Goal: Task Accomplishment & Management: Complete application form

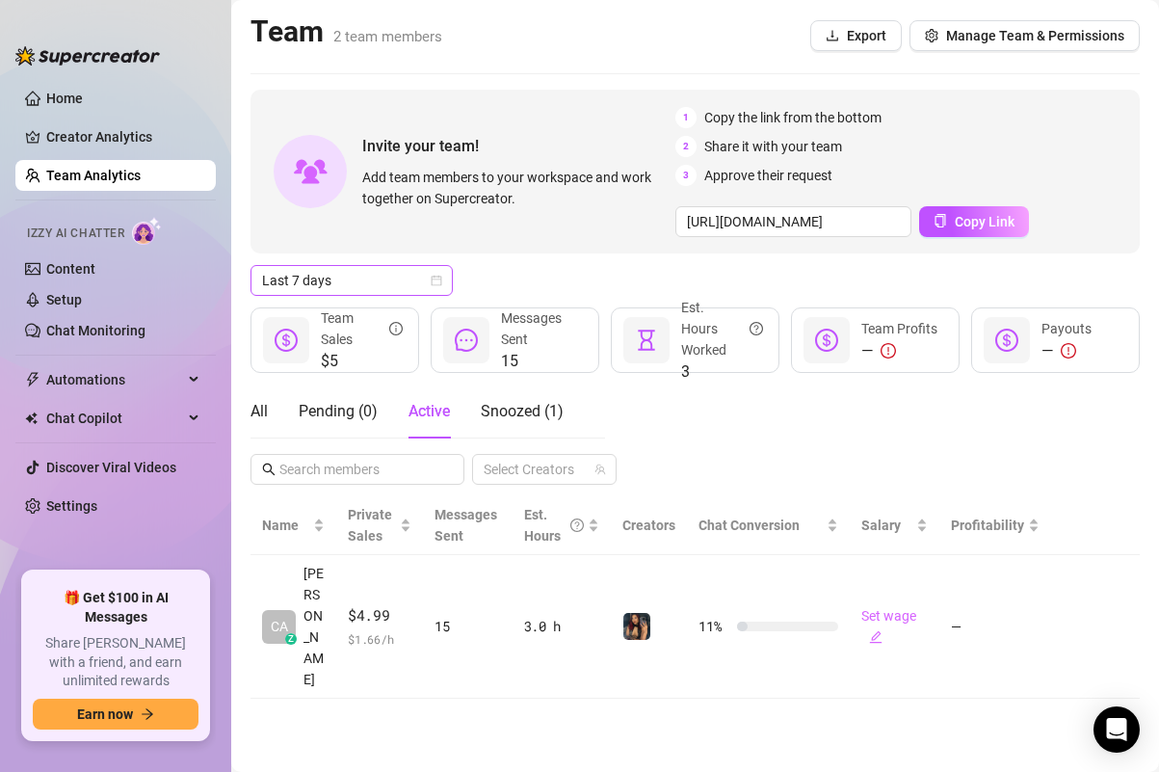
click at [437, 282] on icon "calendar" at bounding box center [437, 281] width 12 height 12
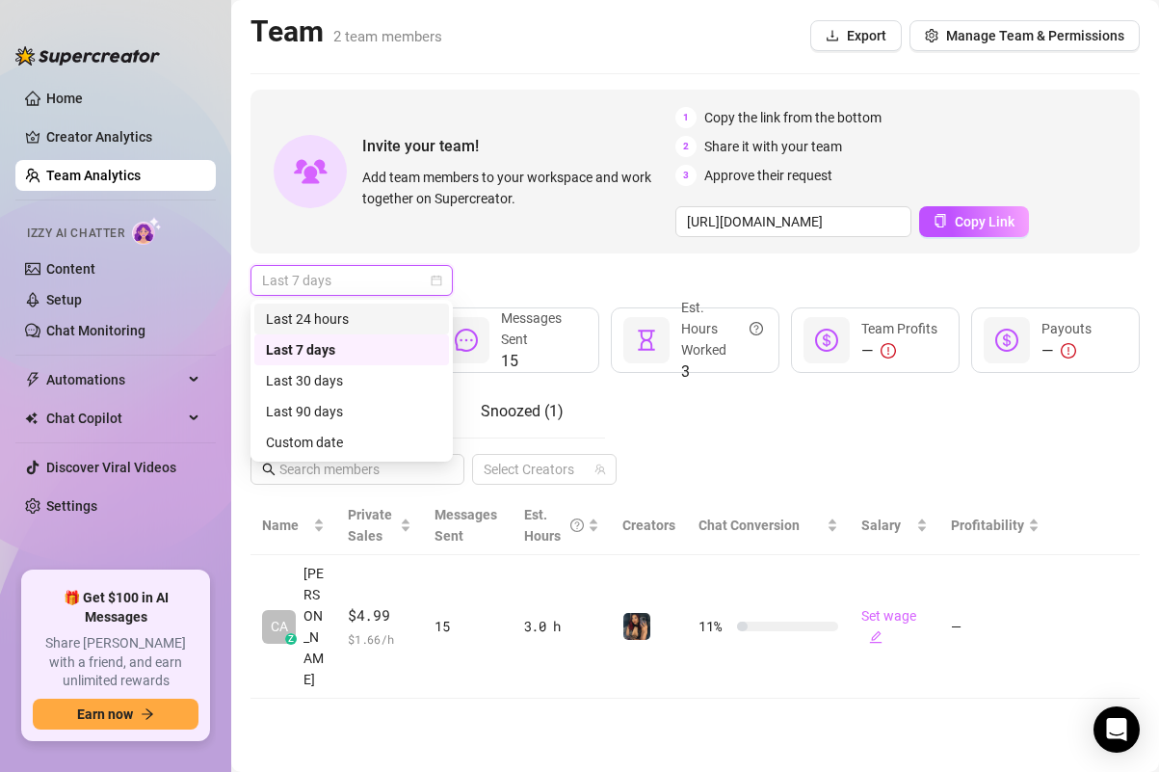
click at [328, 324] on div "Last 24 hours" at bounding box center [352, 318] width 172 height 21
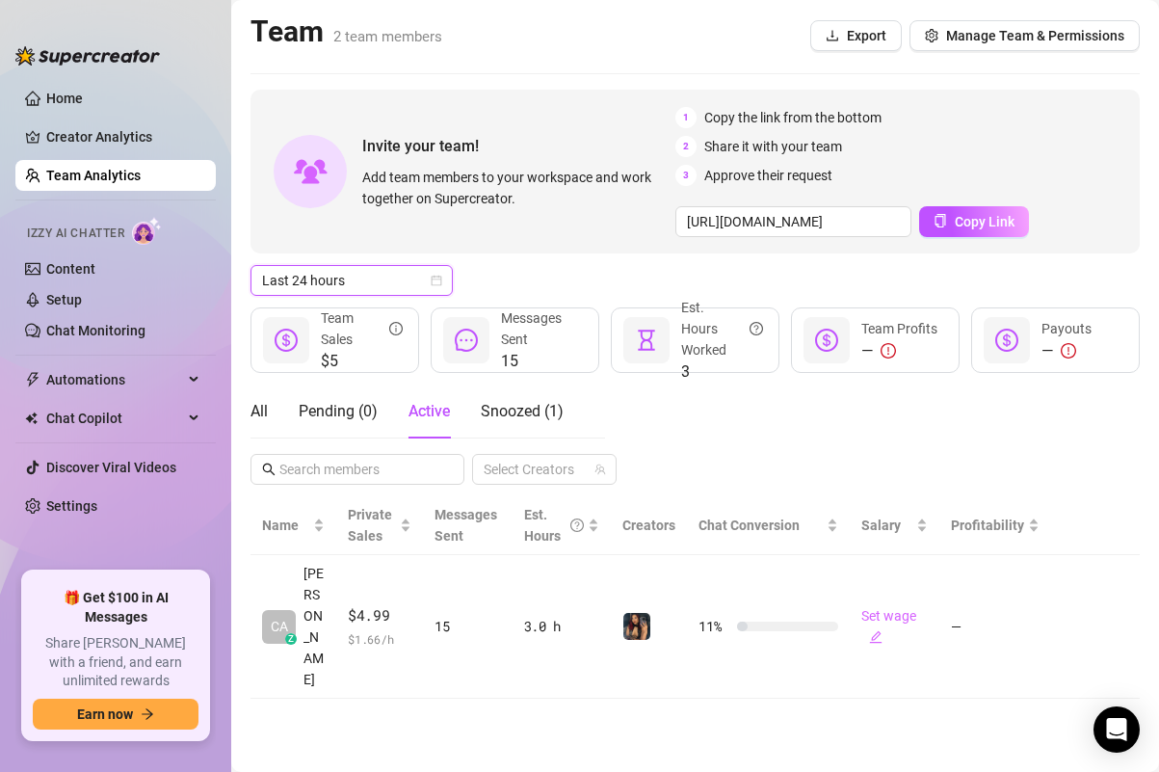
click at [530, 281] on div "Last 24 hours Last 24 hours" at bounding box center [695, 280] width 889 height 31
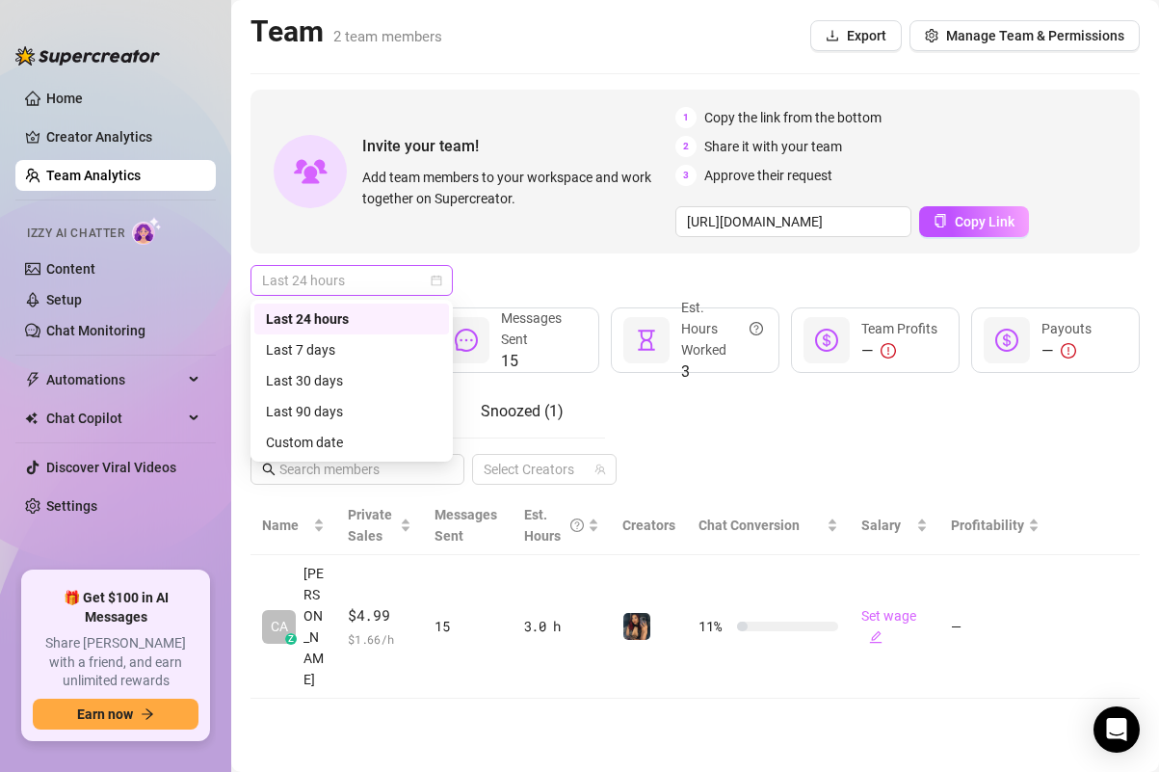
click at [395, 279] on span "Last 24 hours" at bounding box center [351, 280] width 179 height 29
click at [360, 315] on div "Last 24 hours" at bounding box center [352, 318] width 172 height 21
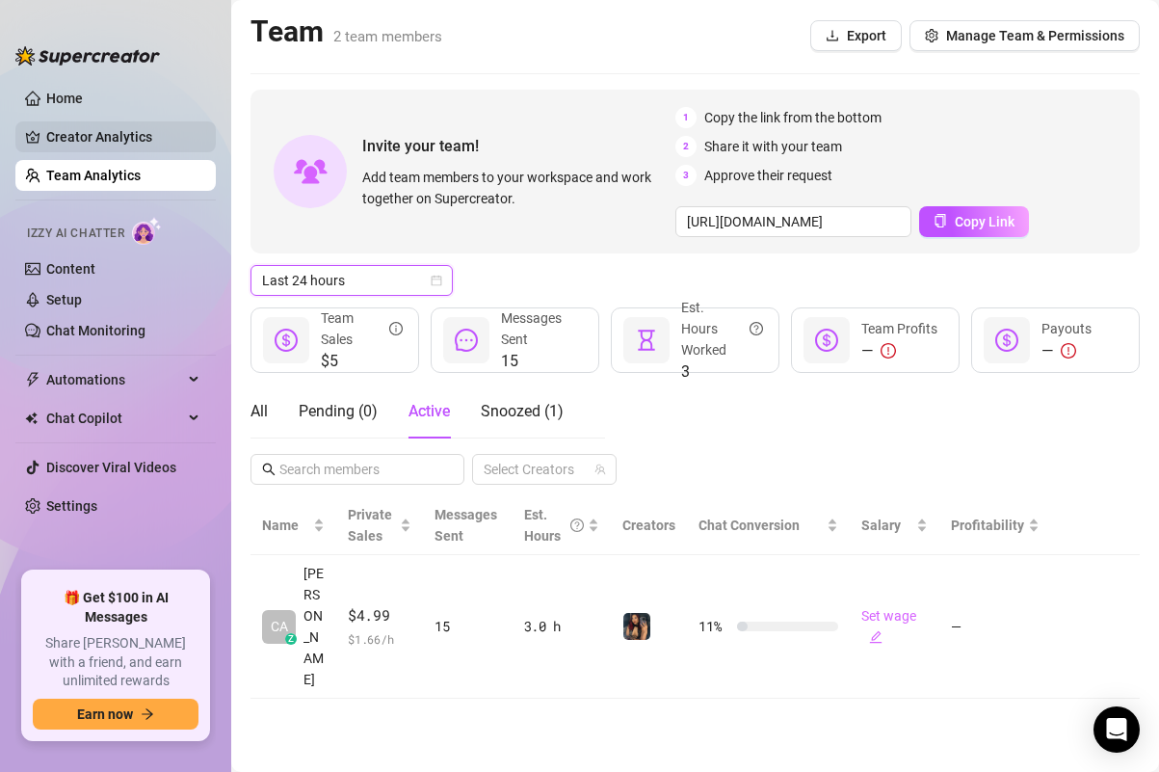
click at [81, 126] on link "Creator Analytics" at bounding box center [123, 136] width 154 height 31
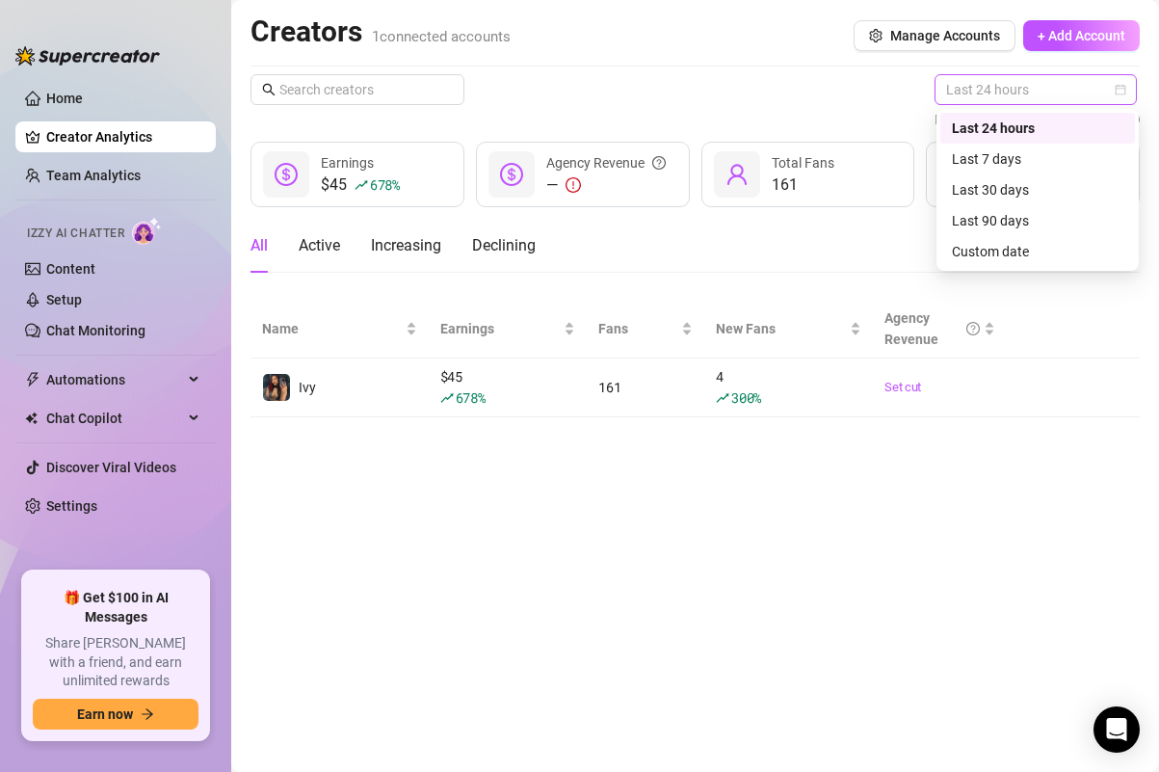
click at [988, 86] on span "Last 24 hours" at bounding box center [1035, 89] width 179 height 29
click at [985, 159] on div "Last 7 days" at bounding box center [1038, 158] width 172 height 21
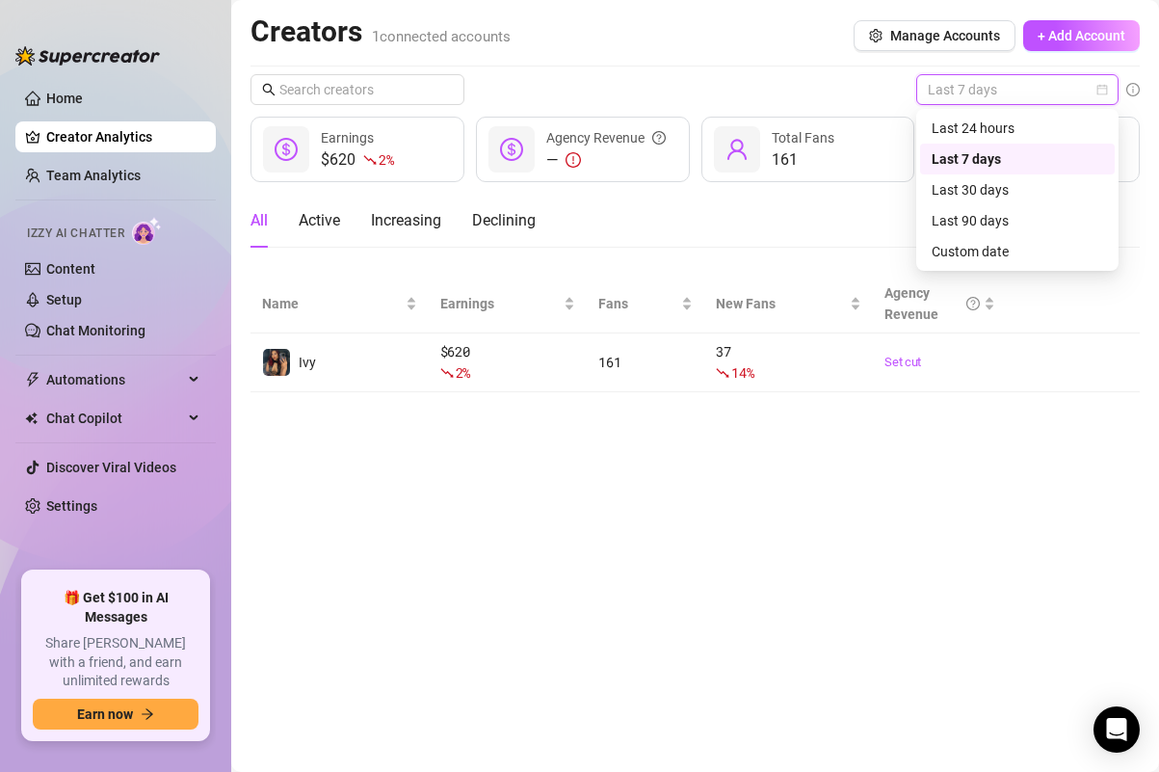
click at [989, 84] on span "Last 7 days" at bounding box center [1017, 89] width 179 height 29
click at [976, 189] on div "Last 30 days" at bounding box center [1018, 189] width 172 height 21
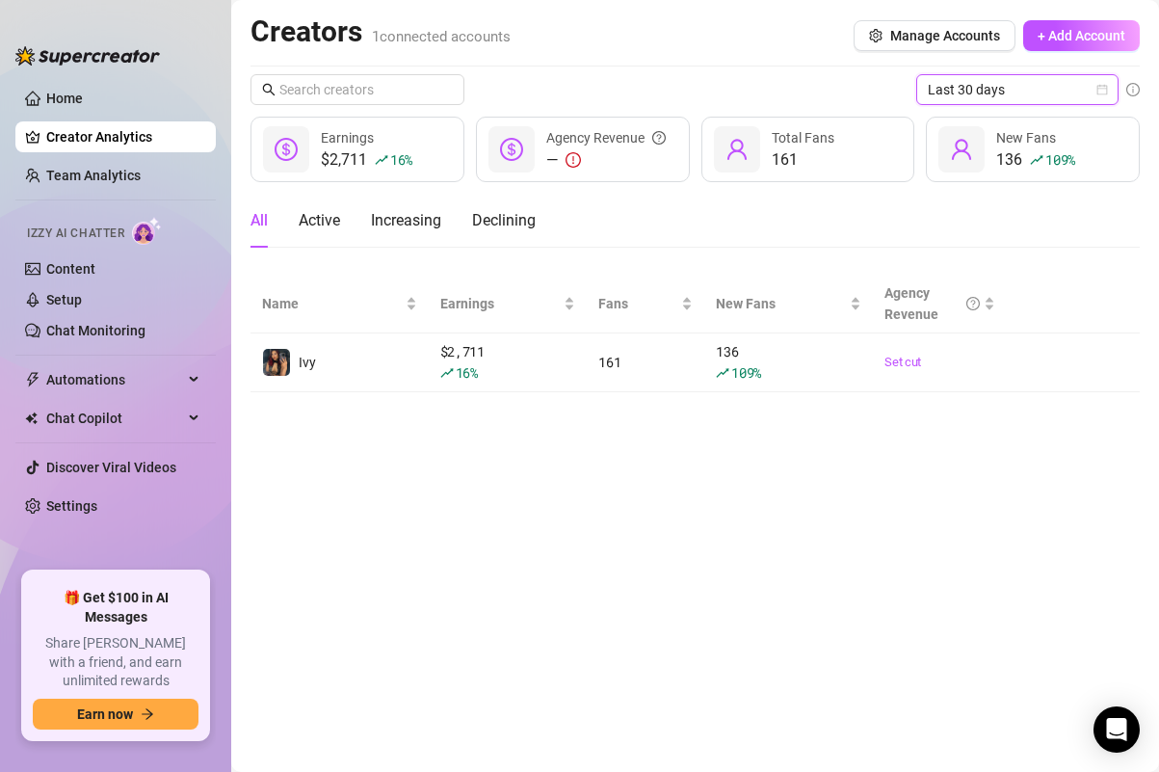
click at [982, 85] on span "Last 30 days" at bounding box center [1017, 89] width 179 height 29
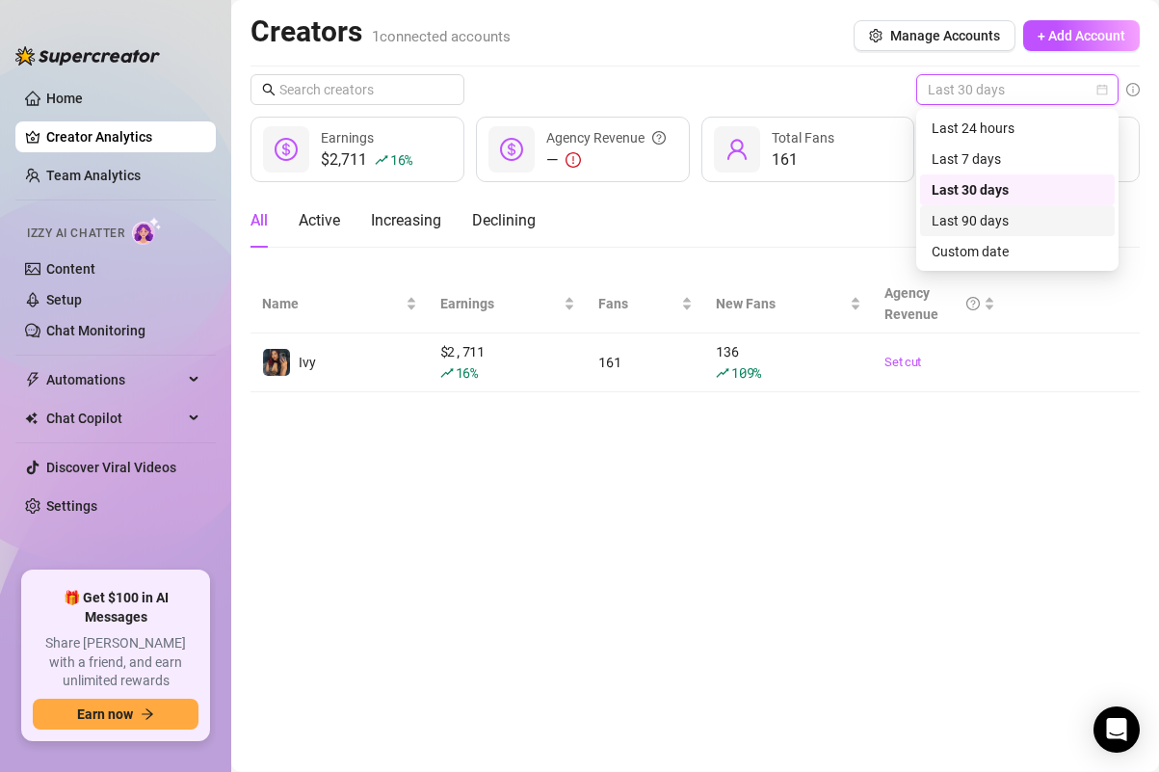
click at [977, 227] on div "Last 90 days" at bounding box center [1018, 220] width 172 height 21
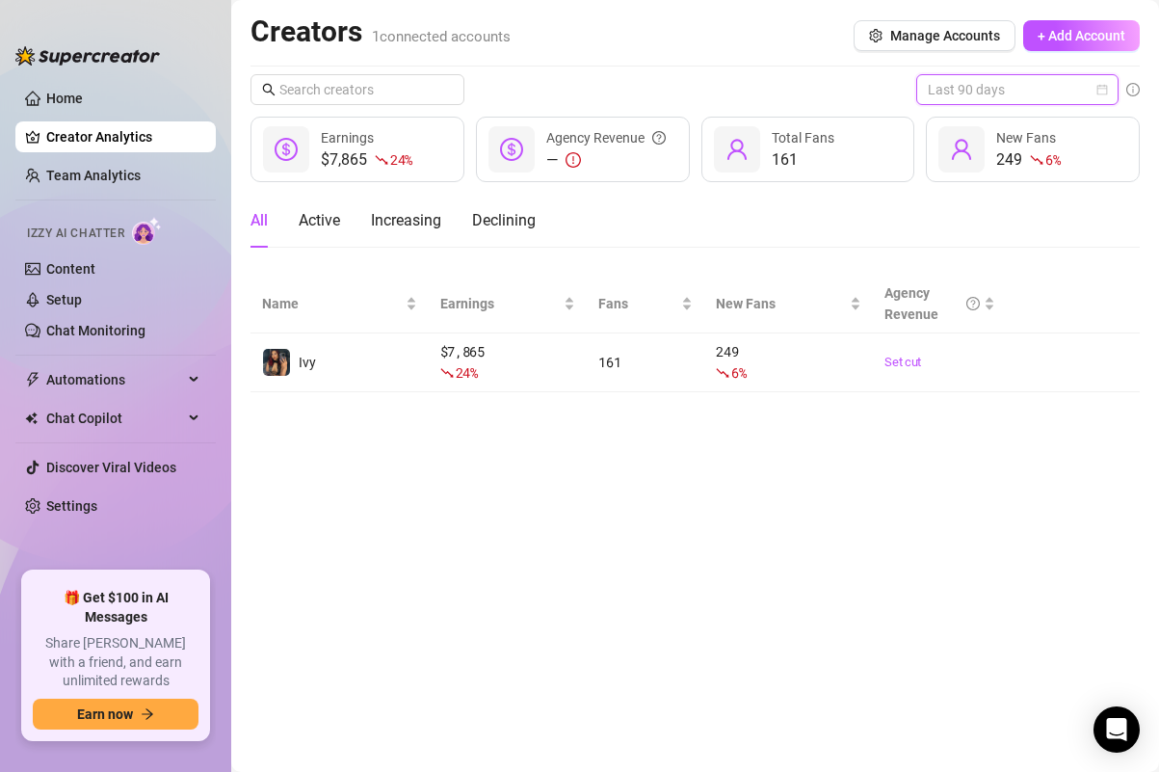
click at [972, 89] on span "Last 90 days" at bounding box center [1017, 89] width 179 height 29
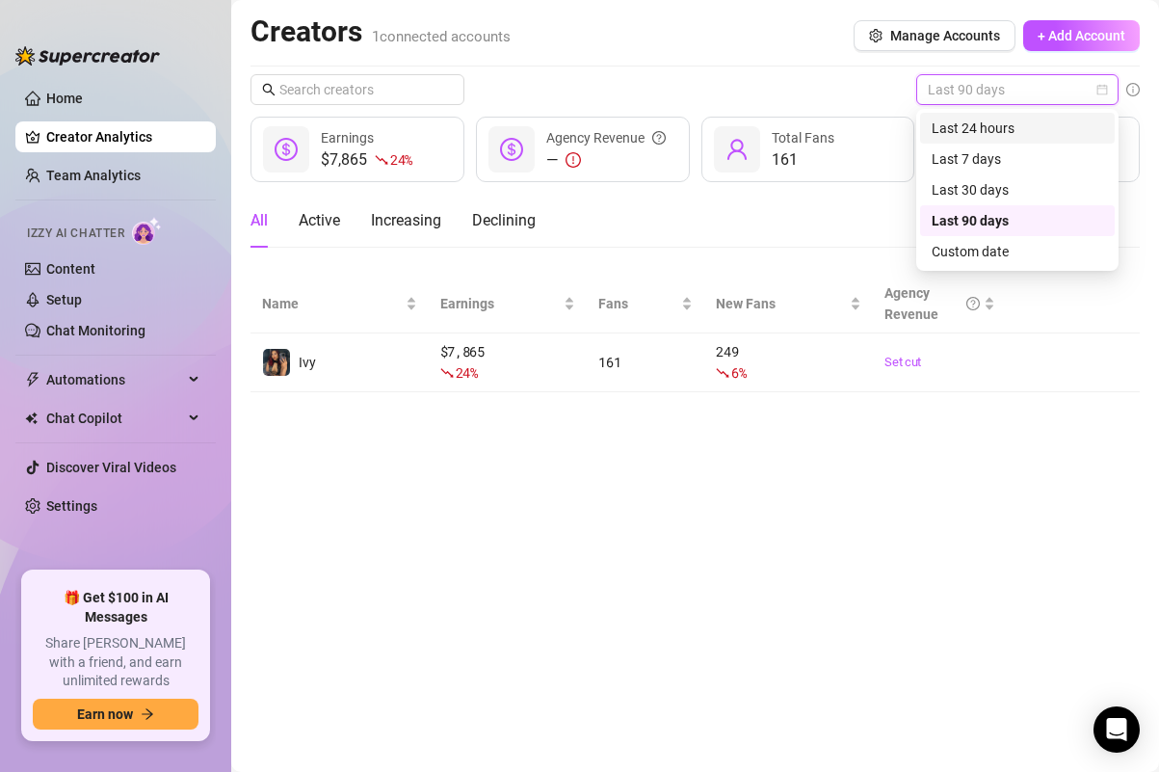
click at [971, 130] on div "Last 24 hours" at bounding box center [1018, 128] width 172 height 21
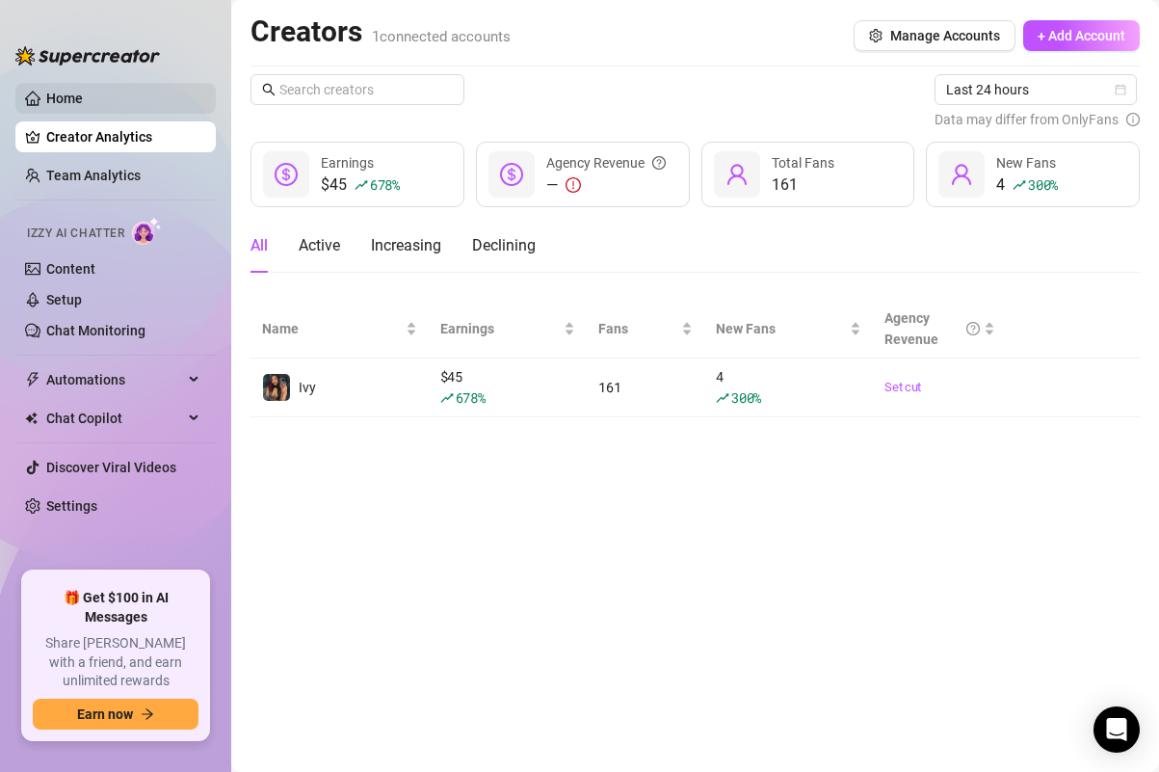
click at [66, 93] on link "Home" at bounding box center [64, 98] width 37 height 15
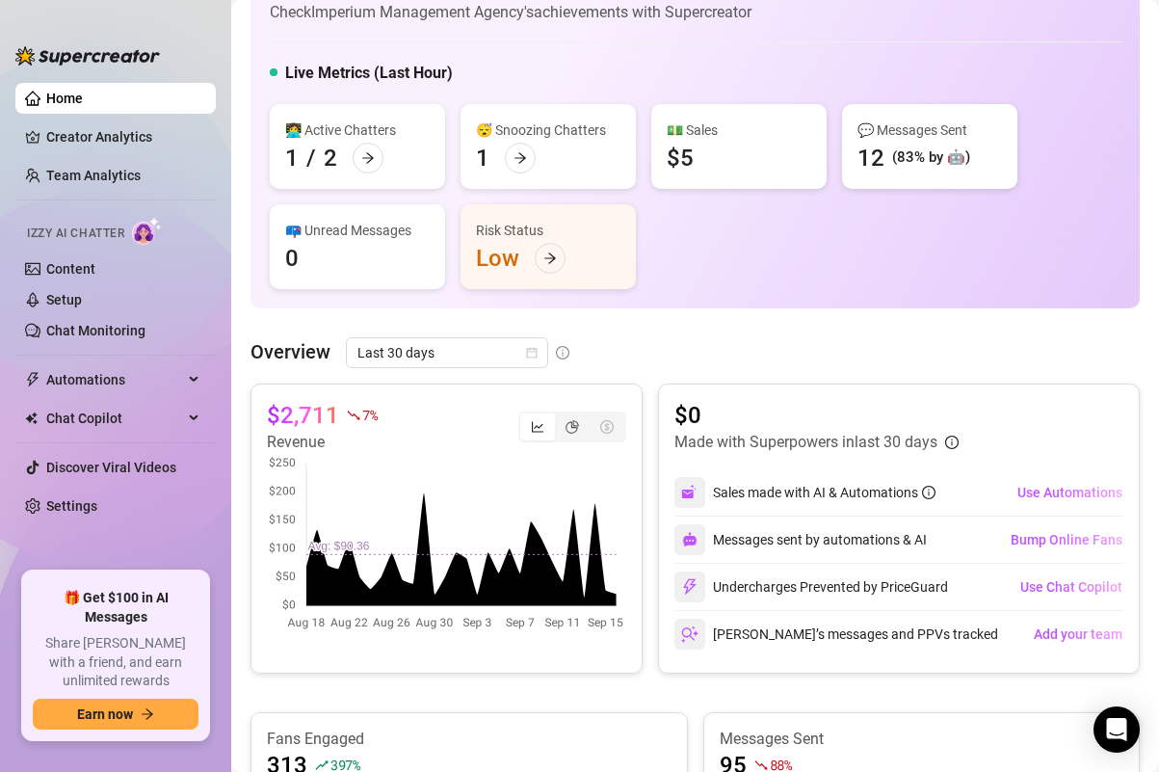
scroll to position [74, 0]
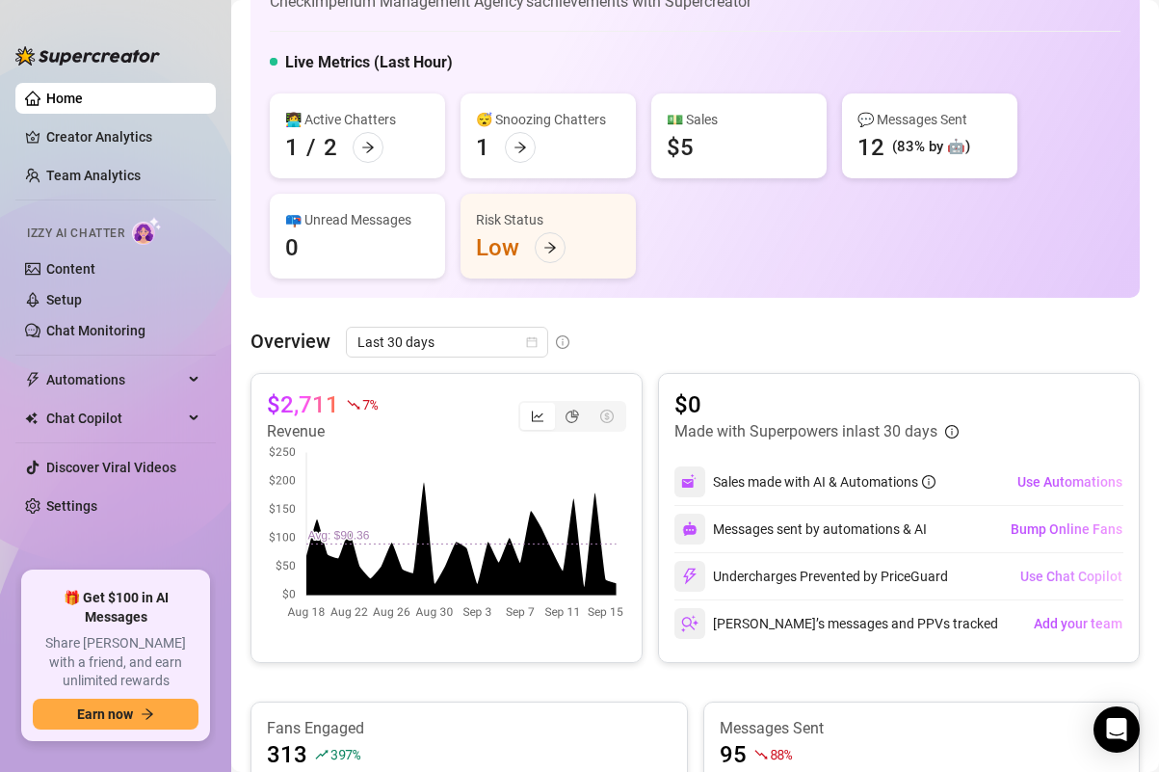
click at [1067, 571] on span "Use Chat Copilot" at bounding box center [1071, 575] width 102 height 15
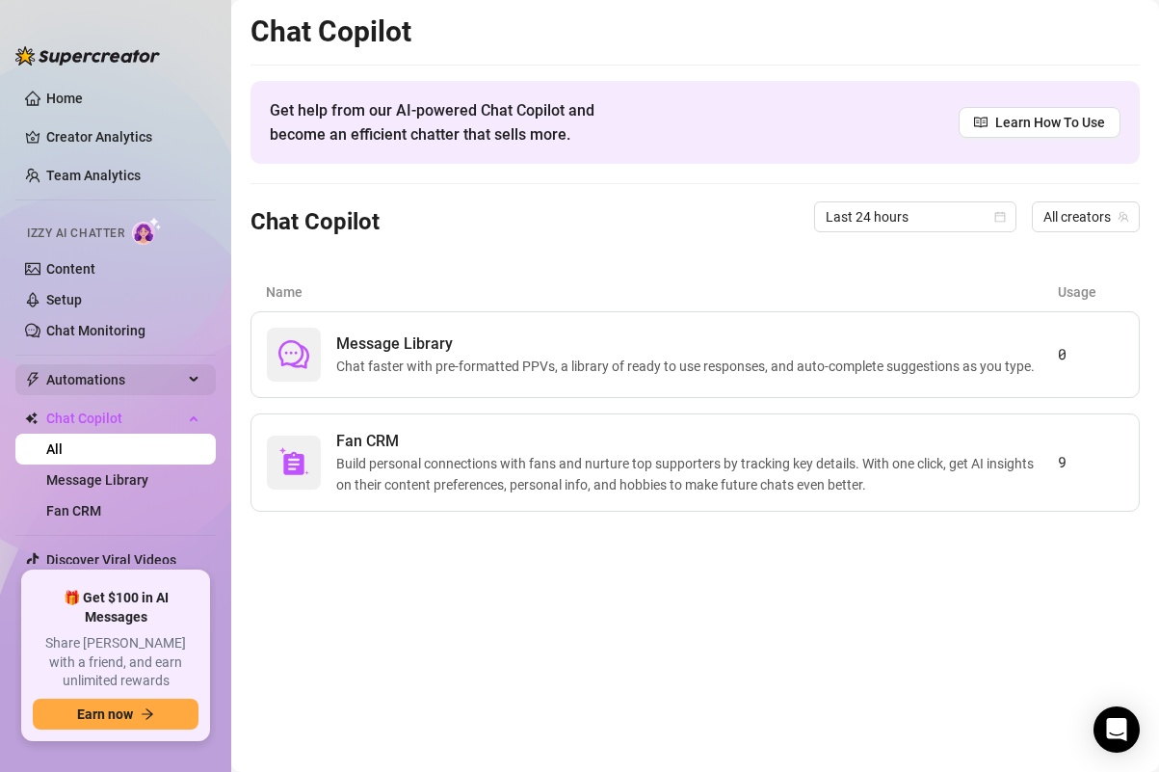
click at [94, 368] on span "Automations" at bounding box center [114, 379] width 137 height 31
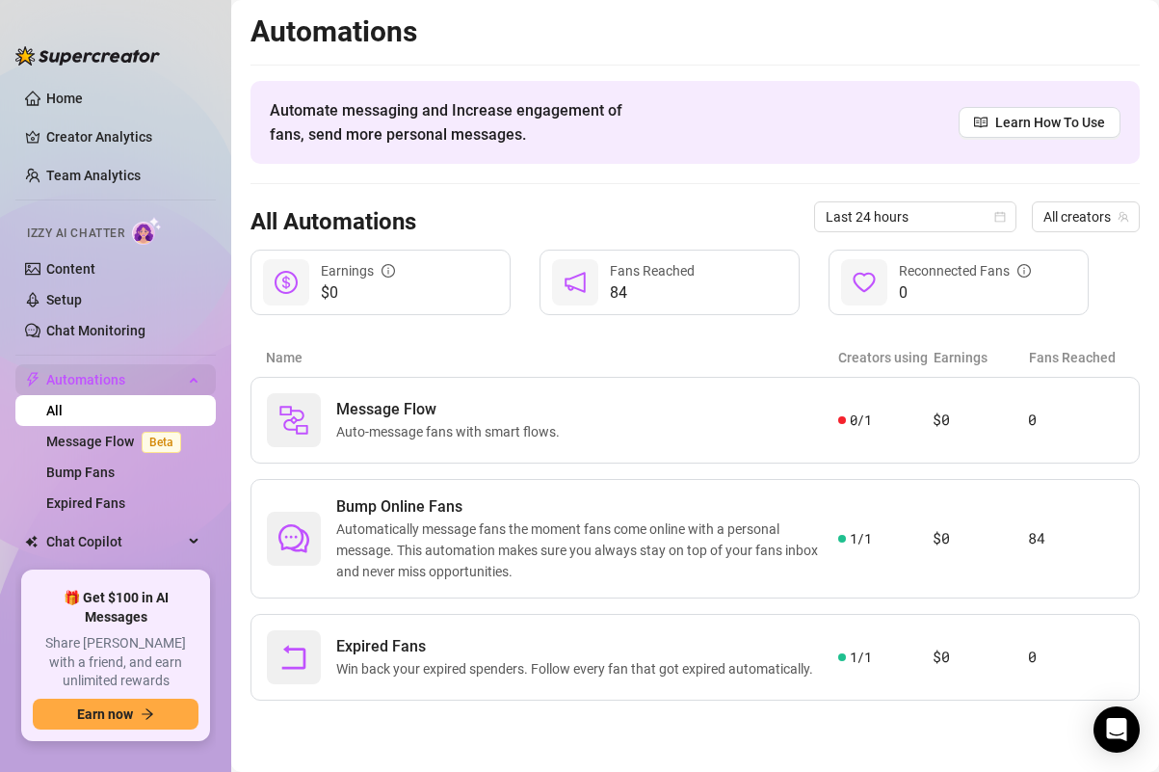
click at [106, 373] on span "Automations" at bounding box center [114, 379] width 137 height 31
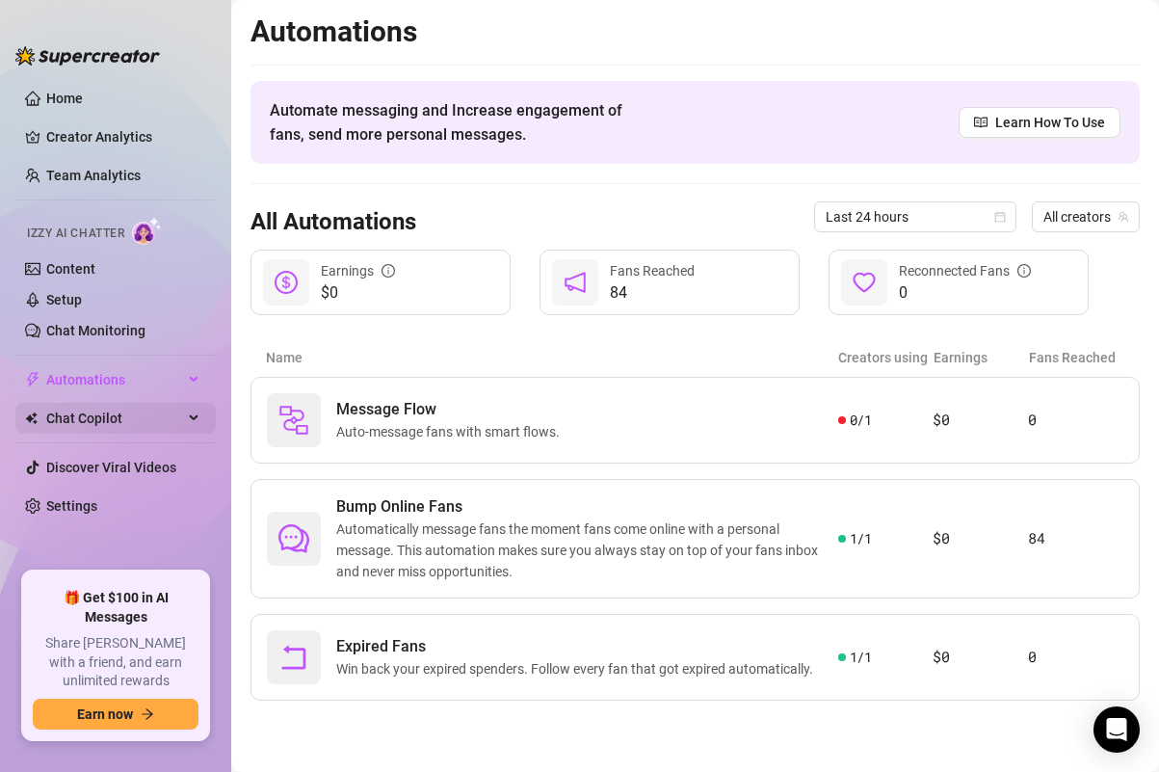
click at [107, 416] on span "Chat Copilot" at bounding box center [114, 418] width 137 height 31
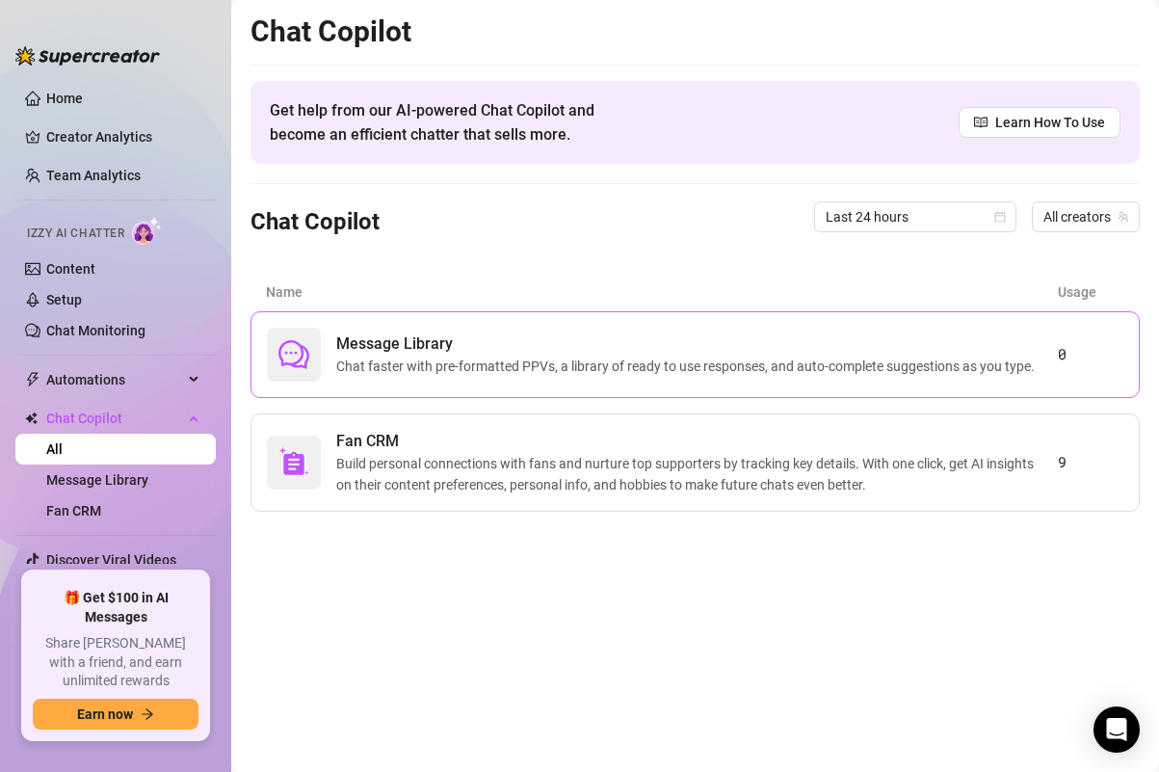
click at [453, 356] on span "Chat faster with pre-formatted PPVs, a library of ready to use responses, and a…" at bounding box center [689, 366] width 706 height 21
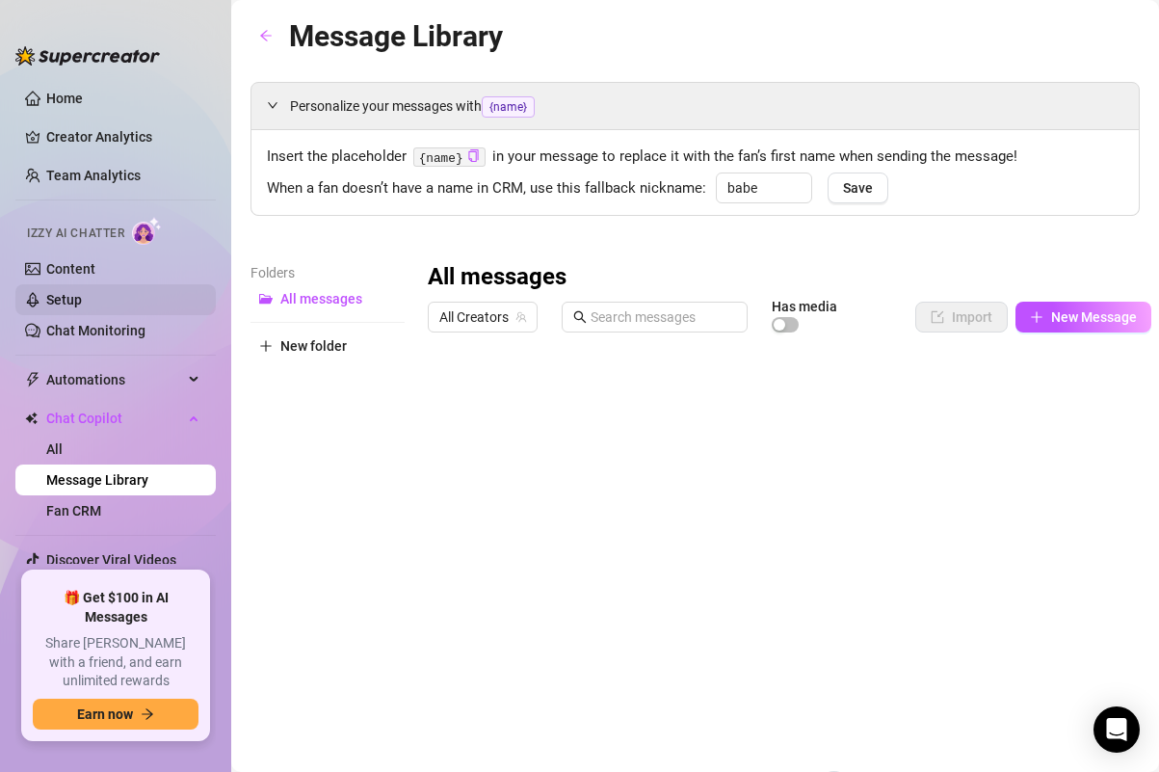
click at [82, 298] on link "Setup" at bounding box center [64, 299] width 36 height 15
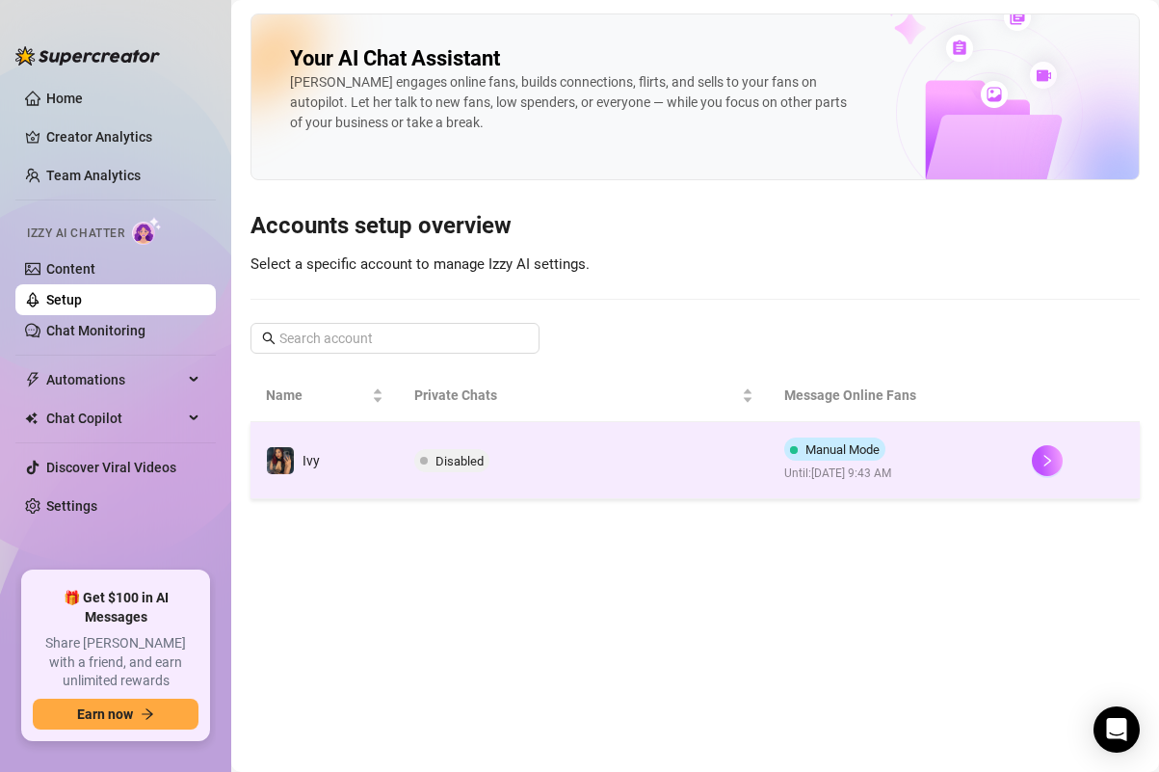
click at [486, 450] on div "Disabled" at bounding box center [455, 460] width 83 height 23
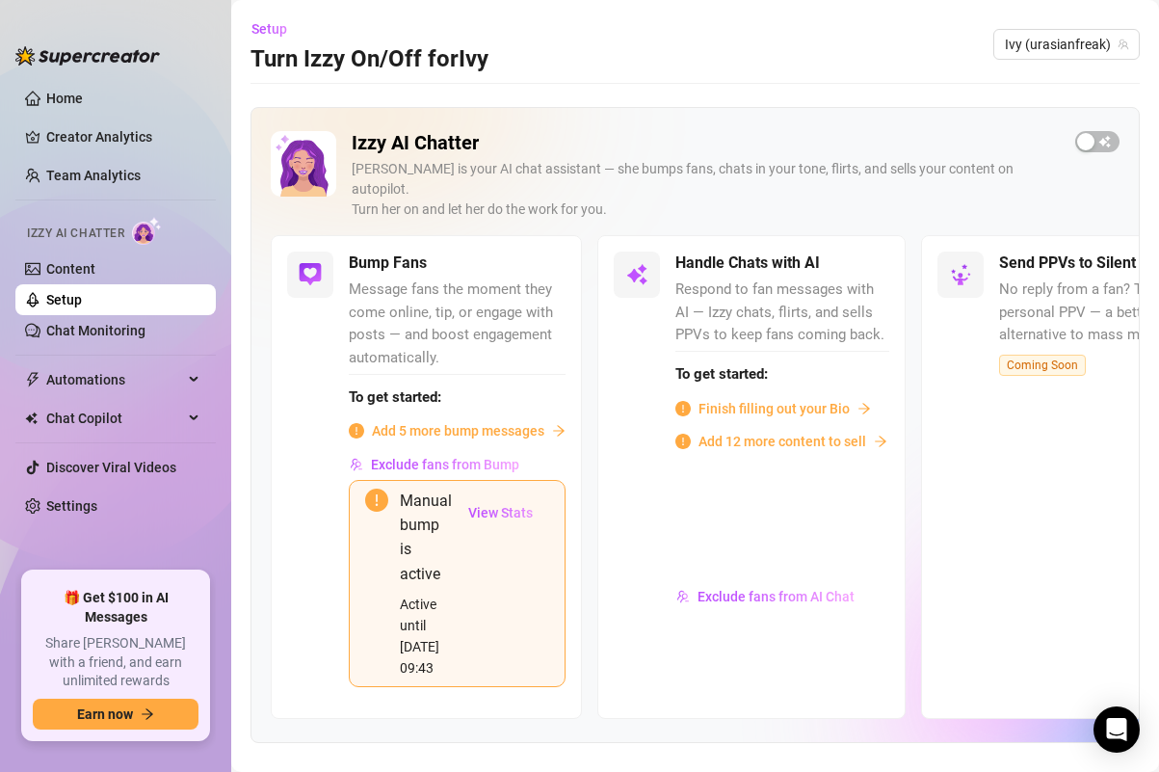
click at [780, 398] on span "Finish filling out your Bio" at bounding box center [774, 408] width 151 height 21
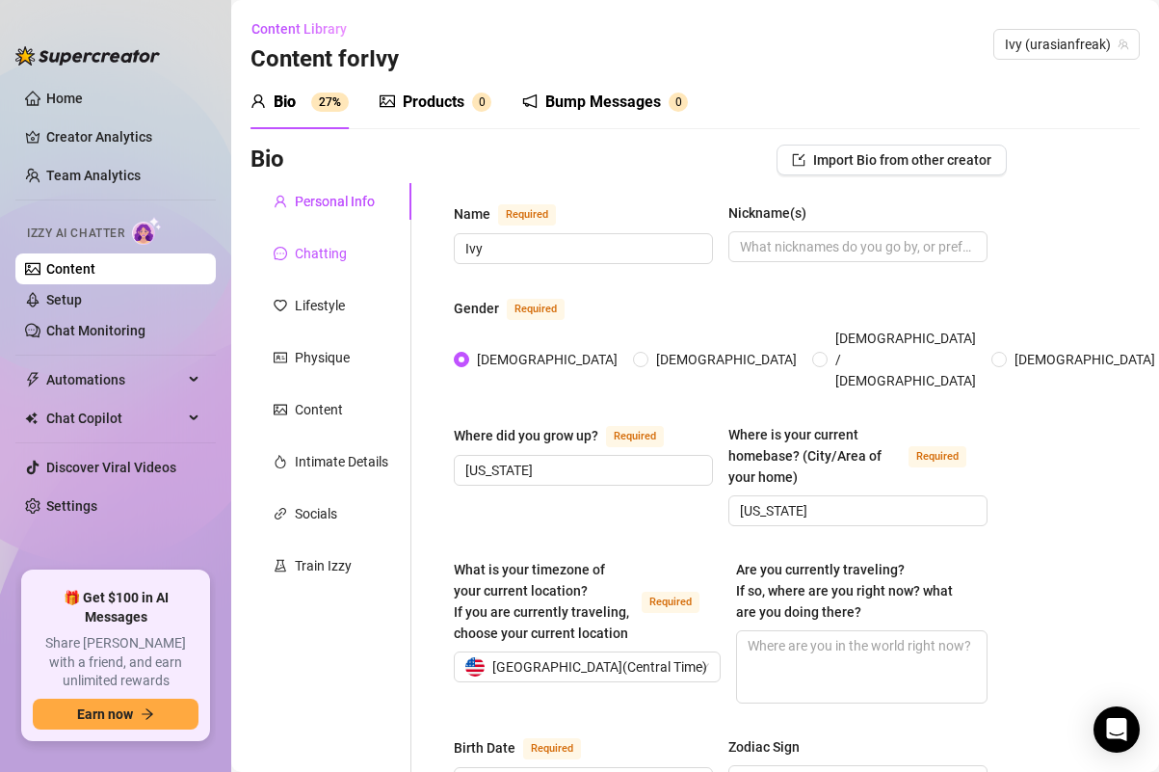
click at [332, 246] on div "Chatting" at bounding box center [321, 253] width 52 height 21
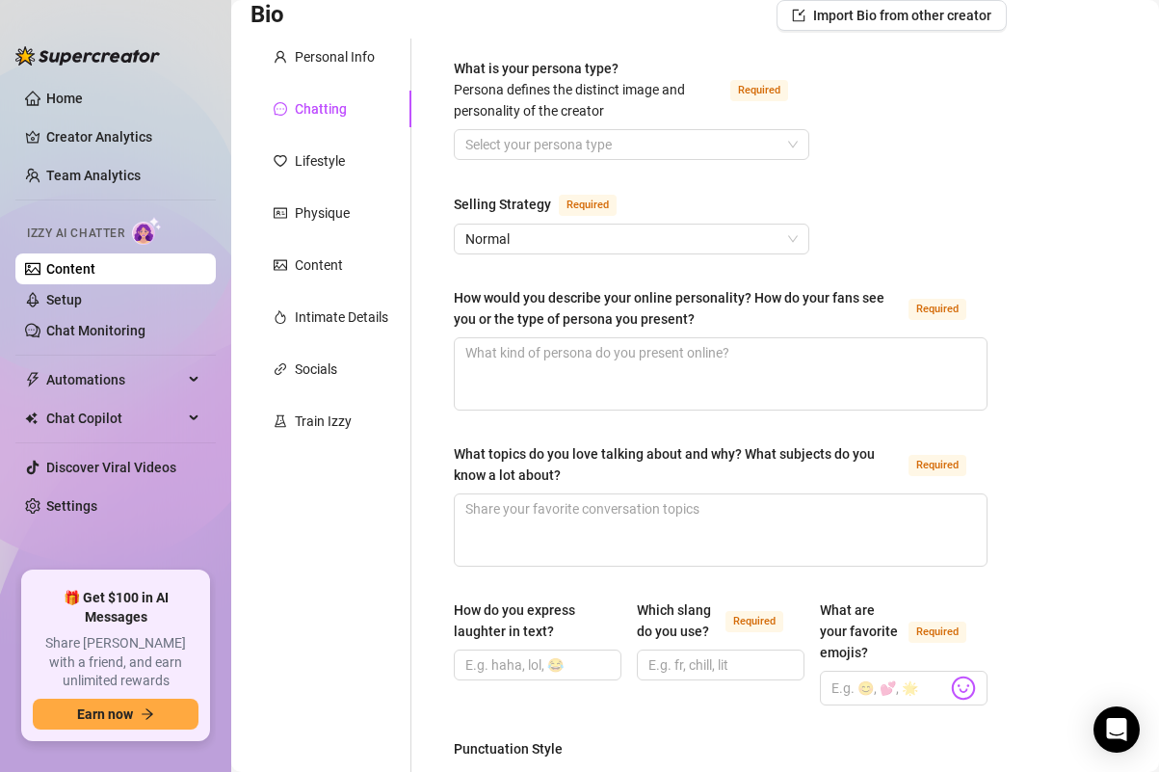
scroll to position [159, 0]
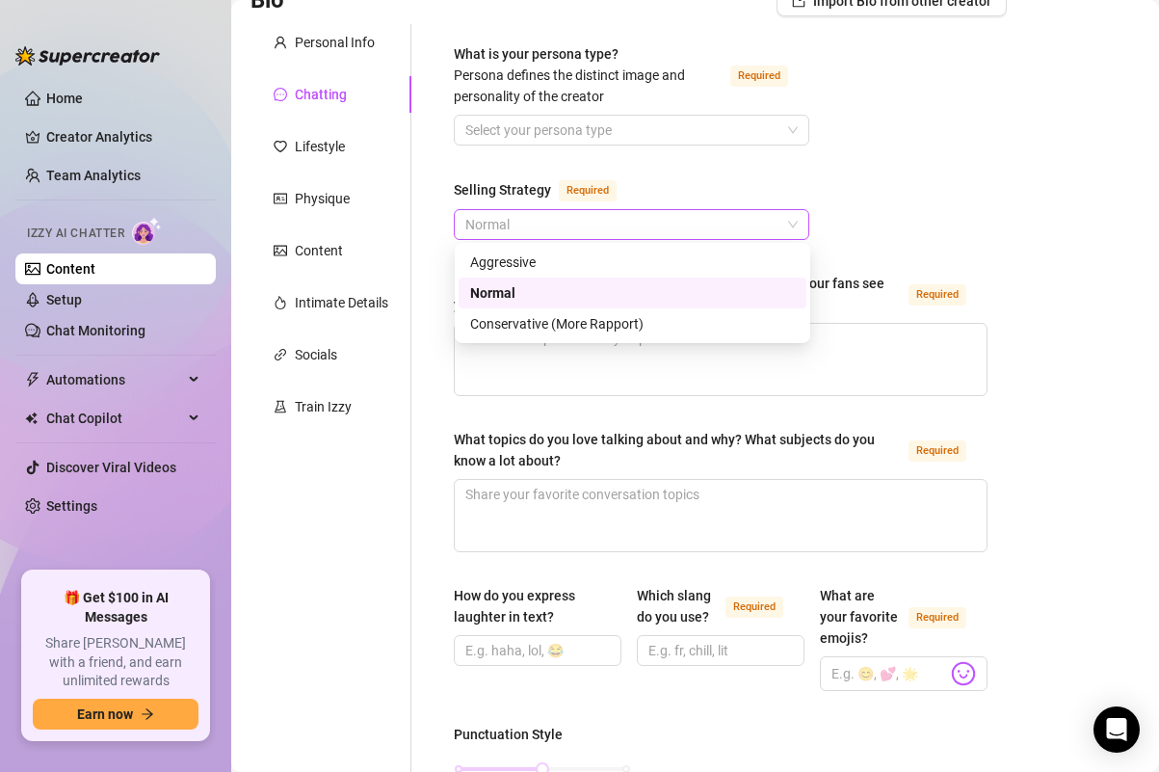
click at [507, 233] on span "Normal" at bounding box center [631, 224] width 332 height 29
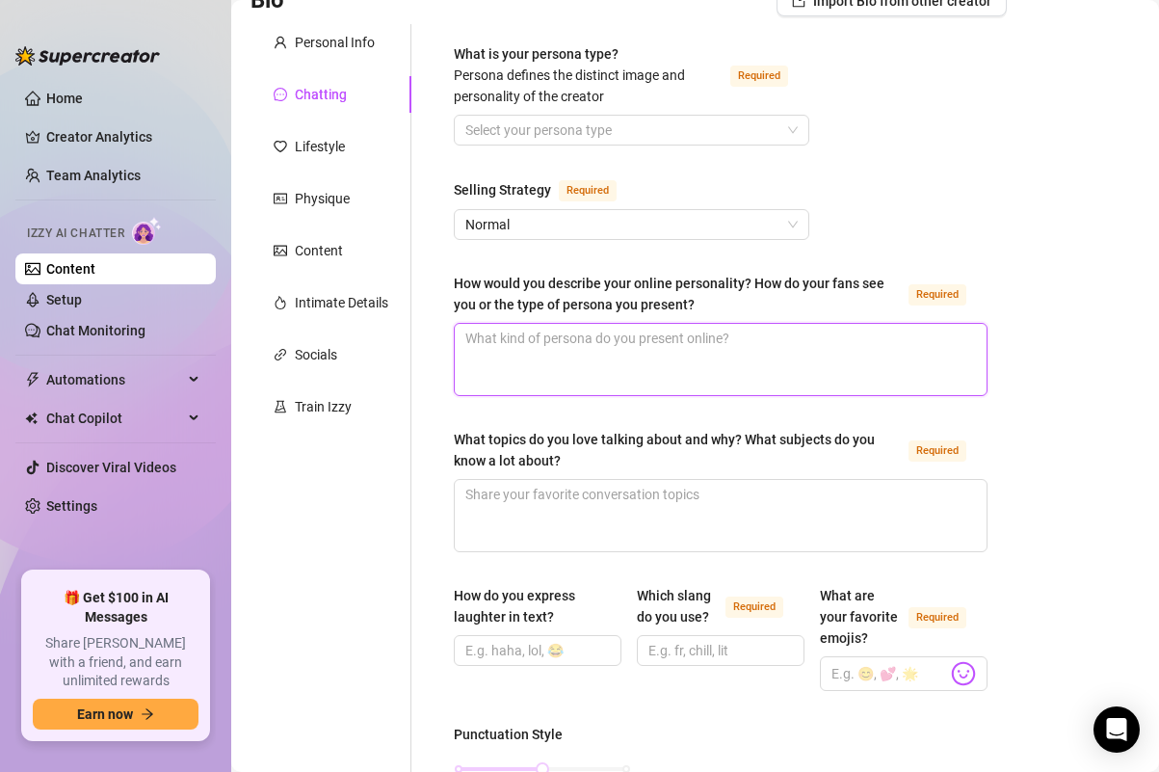
click at [506, 366] on textarea "How would you describe your online personality? How do your fans see you or the…" at bounding box center [721, 359] width 532 height 71
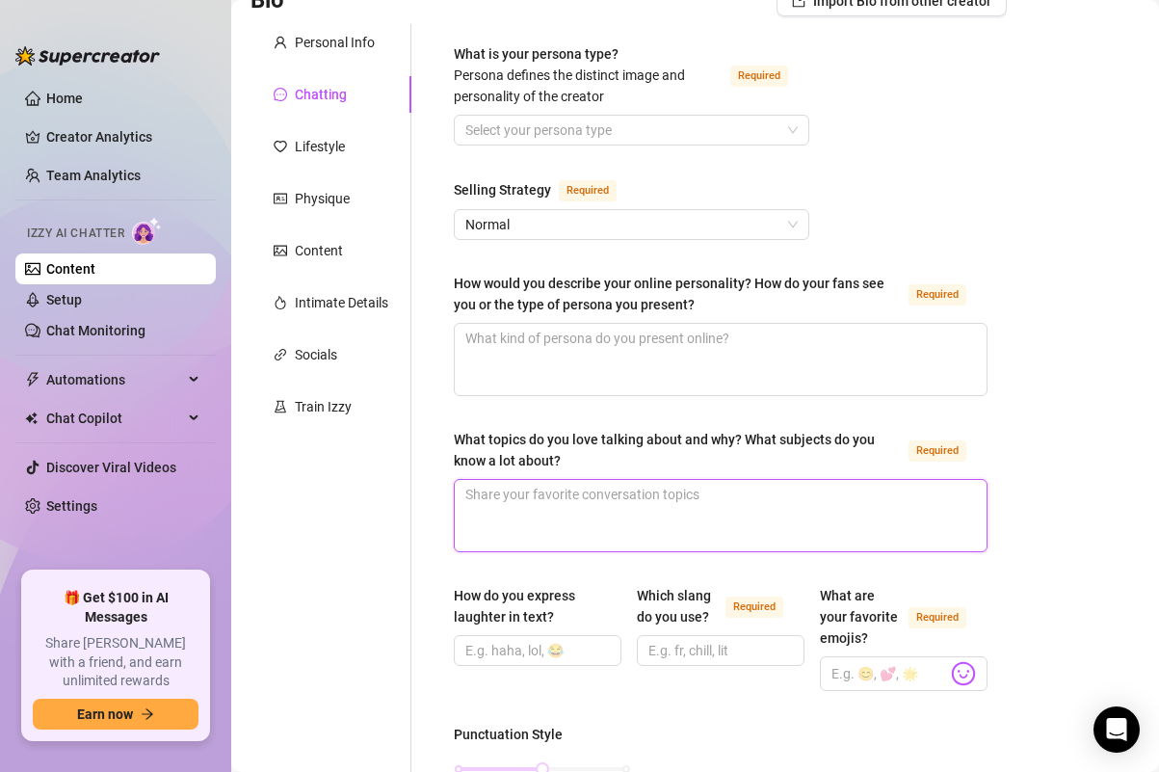
click at [532, 507] on textarea "What topics do you love talking about and why? What subjects do you know a lot …" at bounding box center [721, 515] width 532 height 71
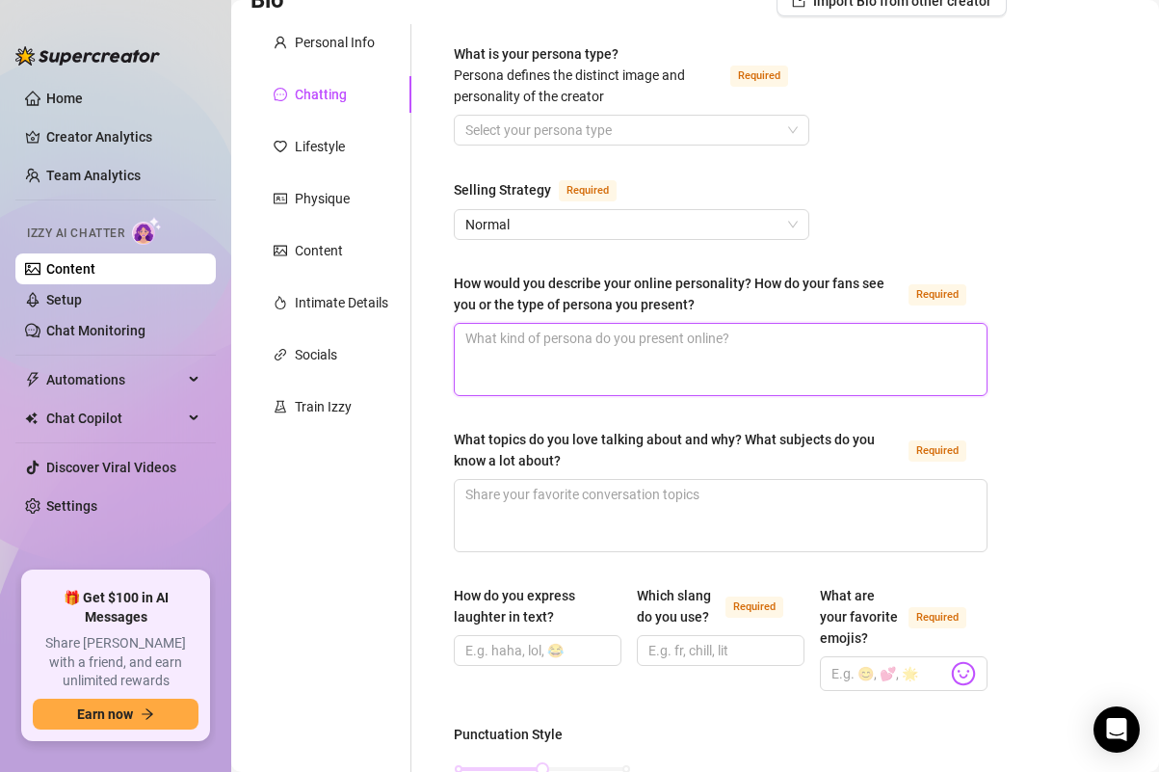
click at [545, 377] on textarea "How would you describe your online personality? How do your fans see you or the…" at bounding box center [721, 359] width 532 height 71
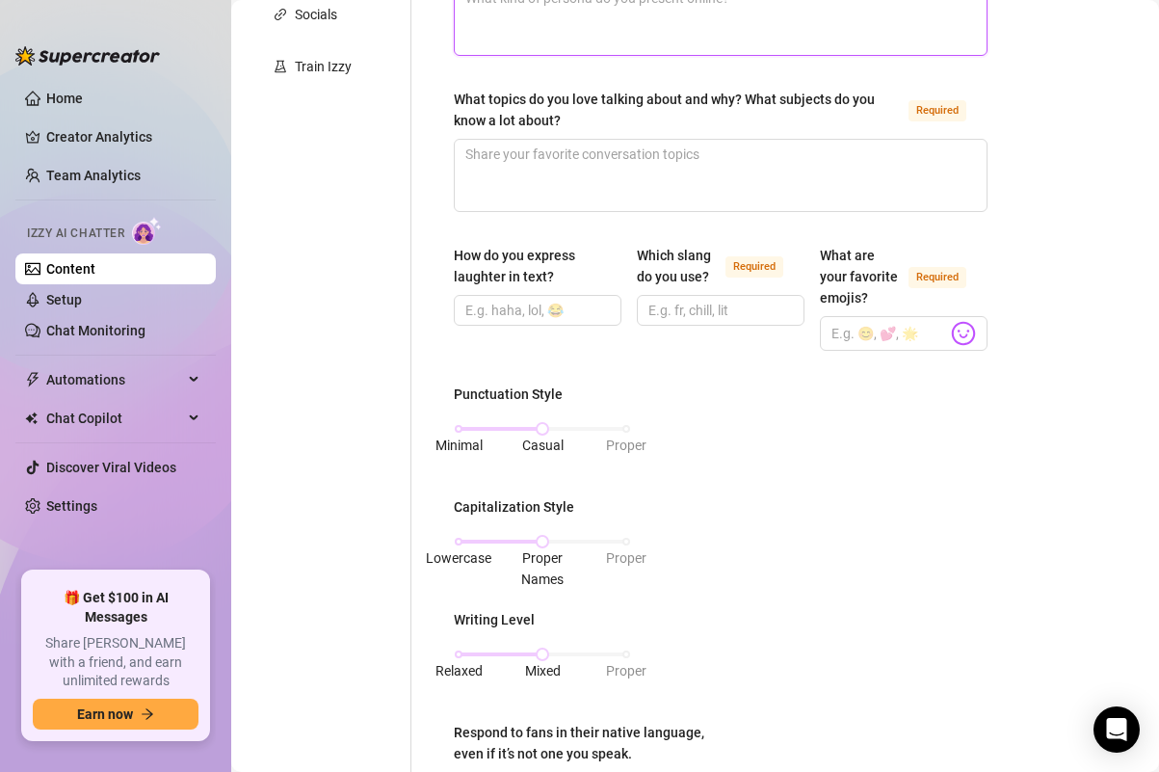
scroll to position [0, 0]
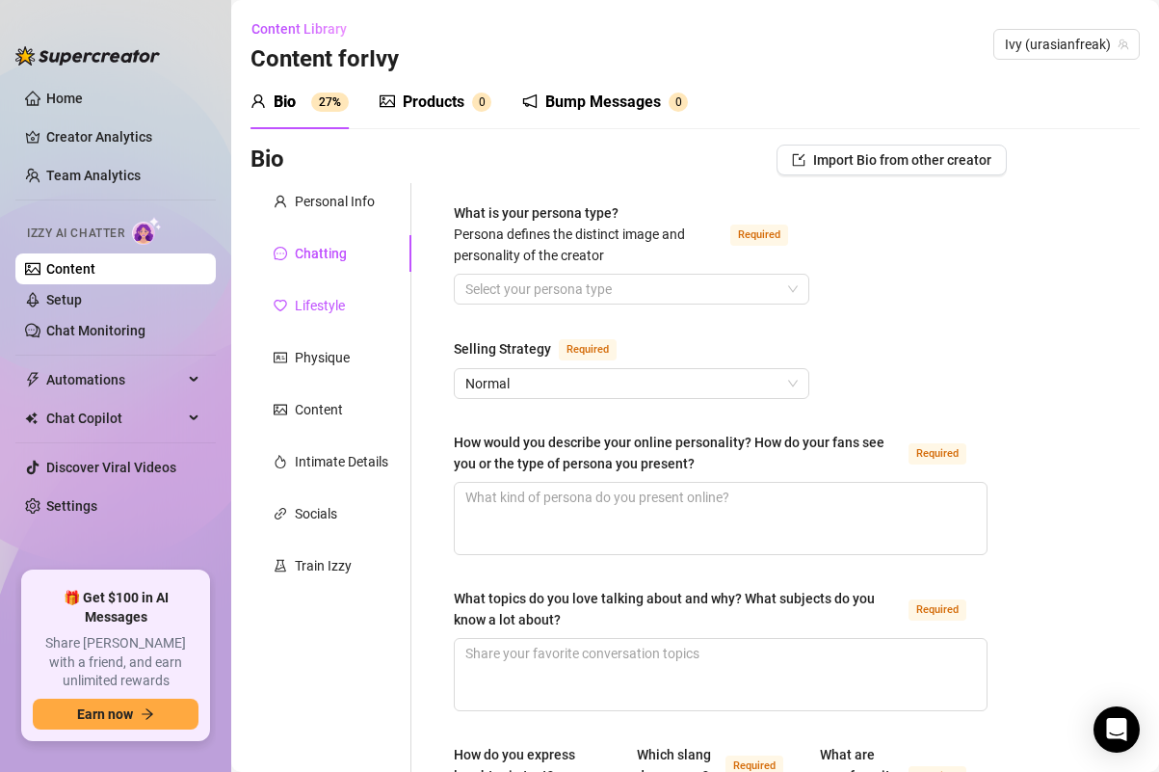
click at [319, 311] on div "Lifestyle" at bounding box center [320, 305] width 50 height 21
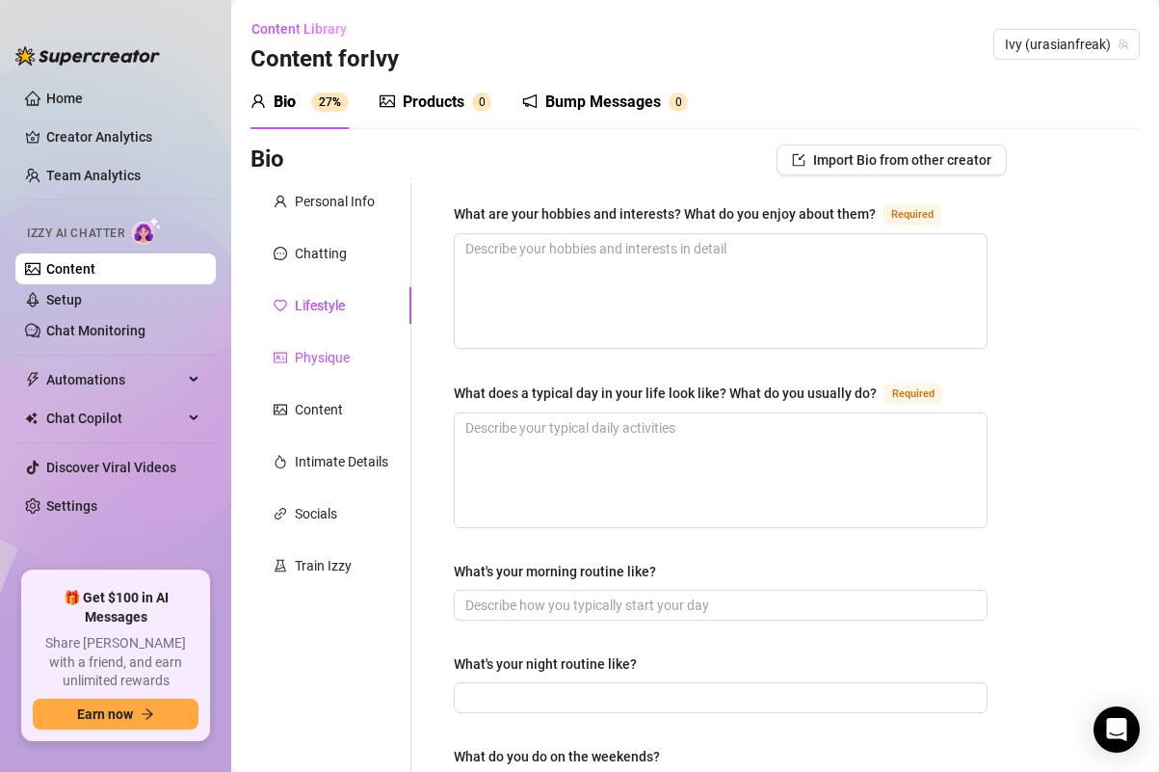
click at [312, 363] on div "Physique" at bounding box center [322, 357] width 55 height 21
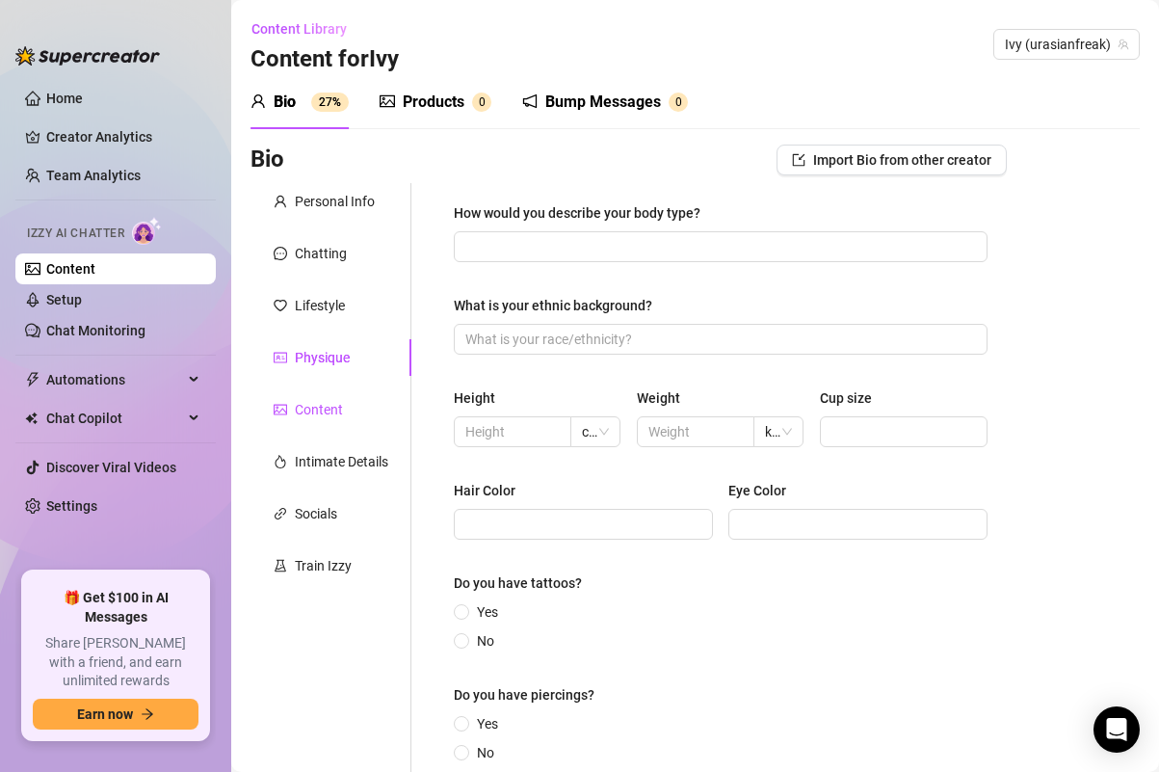
click at [333, 417] on div "Content" at bounding box center [319, 409] width 48 height 21
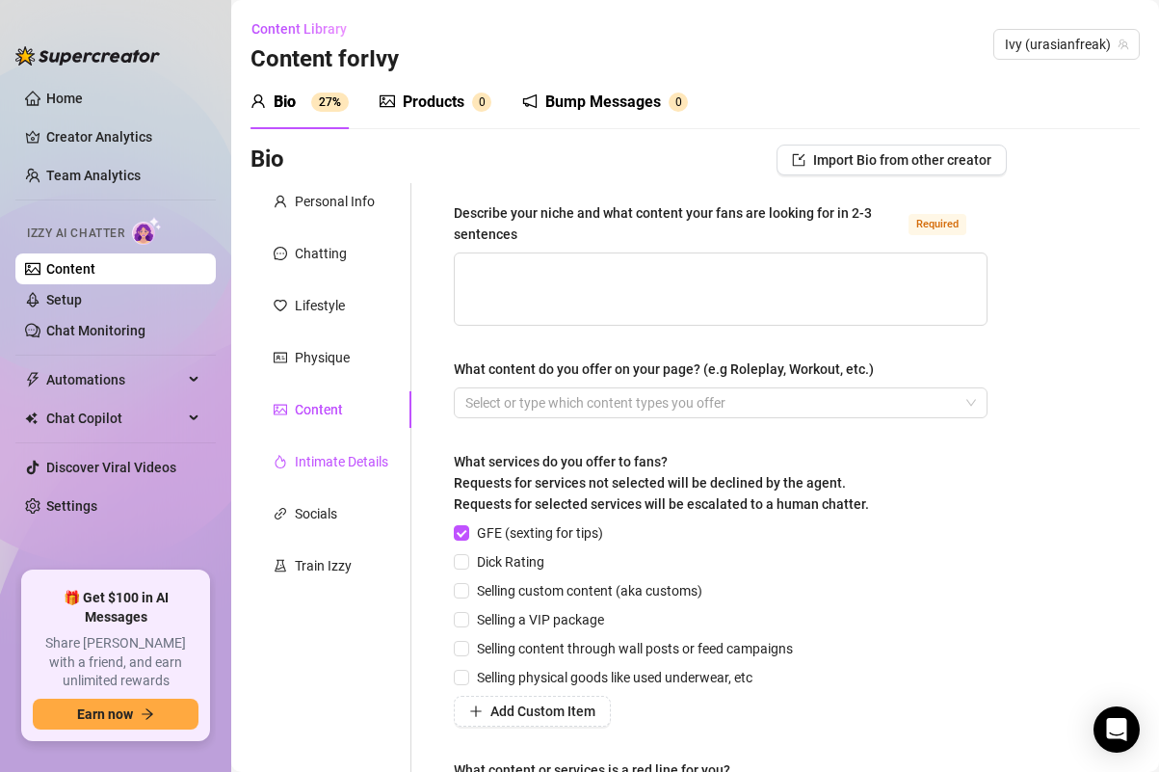
click at [360, 463] on div "Intimate Details" at bounding box center [341, 461] width 93 height 21
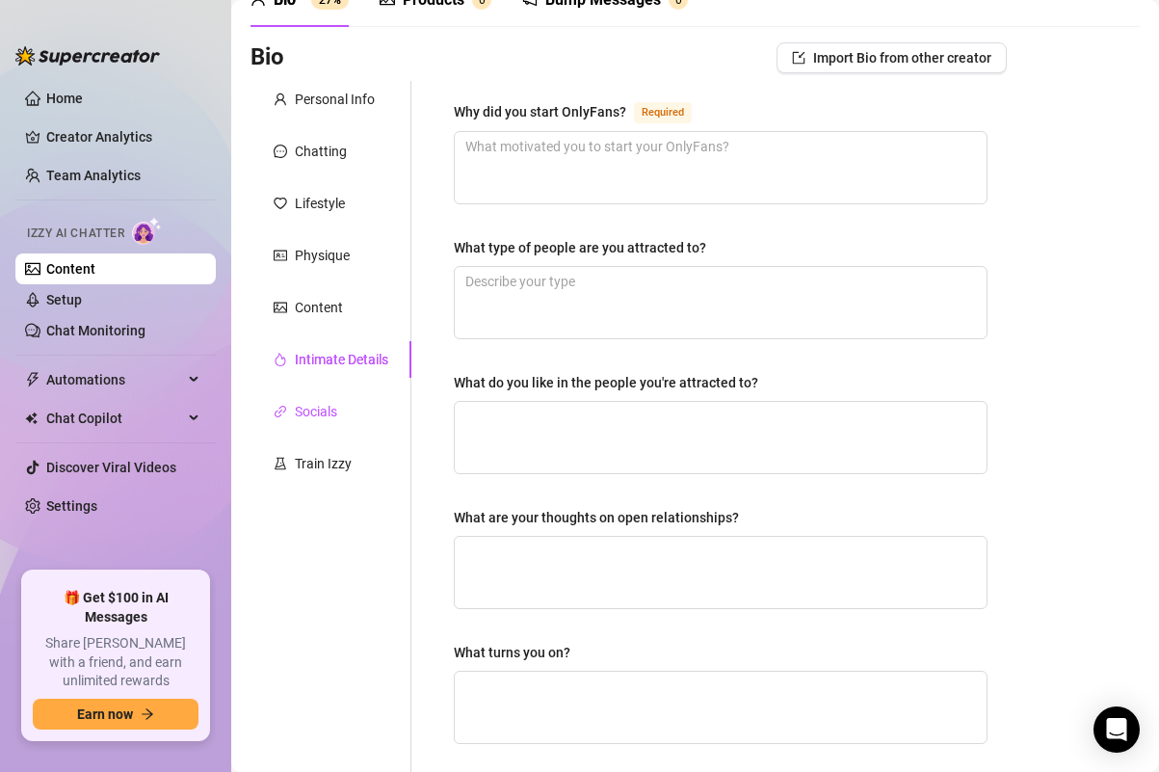
click at [333, 416] on div "Socials" at bounding box center [316, 411] width 42 height 21
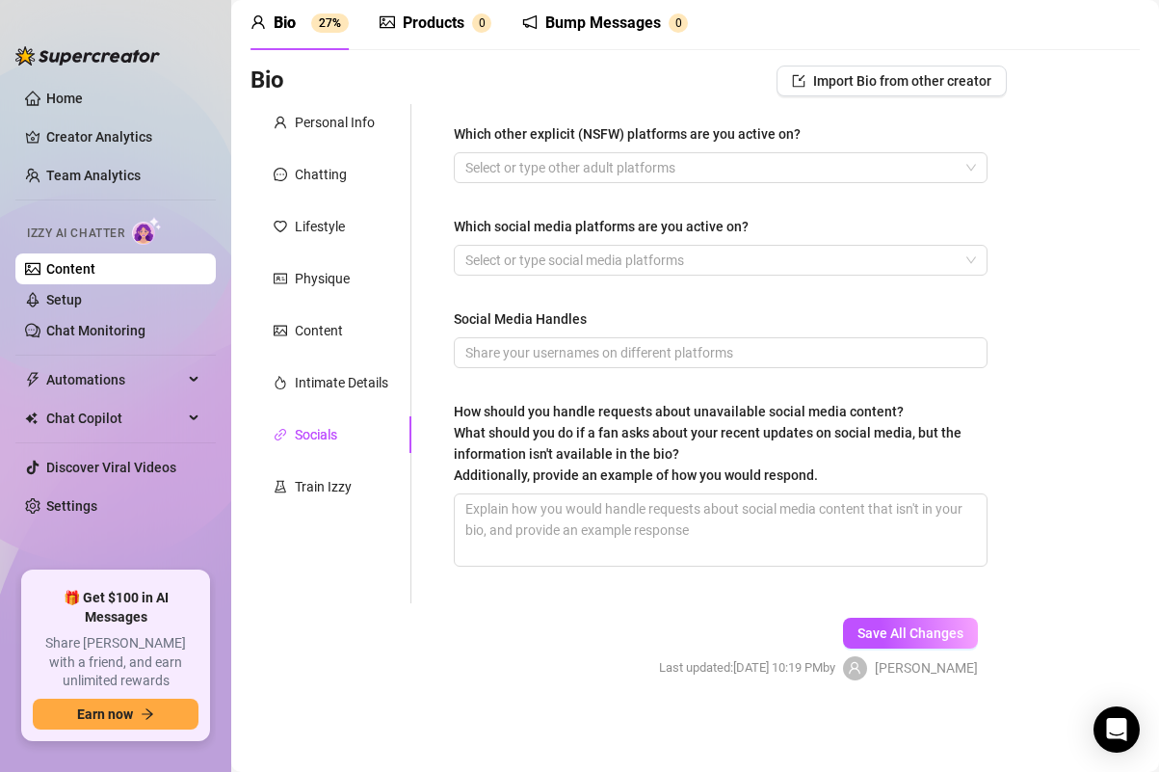
scroll to position [79, 0]
click at [330, 502] on div "Train Izzy" at bounding box center [331, 486] width 161 height 37
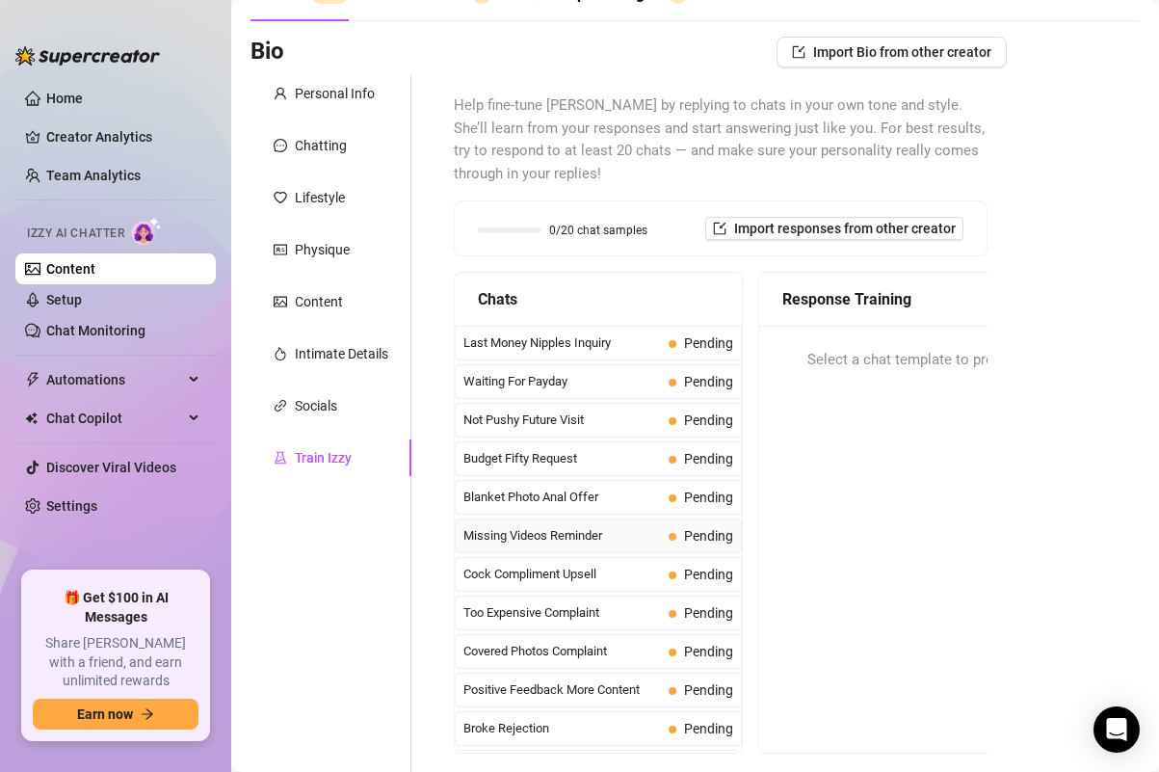
scroll to position [107, 0]
click at [322, 267] on div "Physique" at bounding box center [331, 250] width 161 height 37
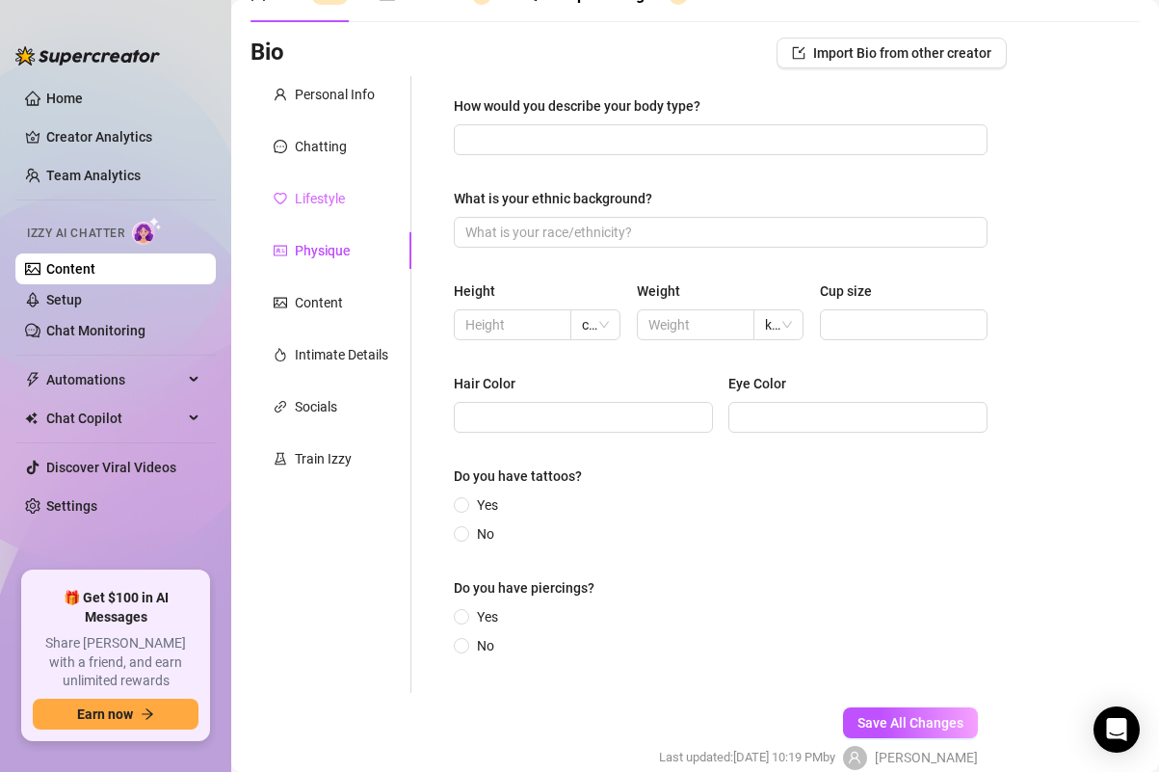
click at [321, 212] on div "Lifestyle" at bounding box center [331, 198] width 161 height 37
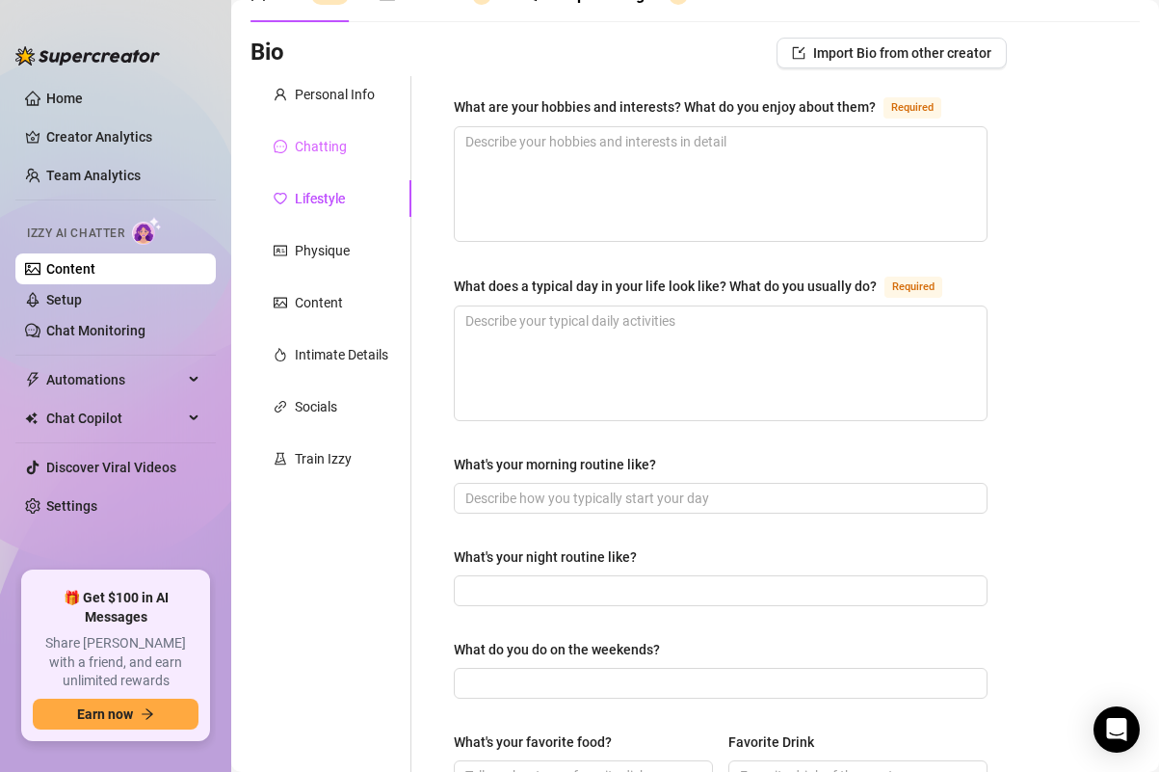
click at [323, 157] on div "Chatting" at bounding box center [331, 146] width 161 height 37
